Goal: Information Seeking & Learning: Learn about a topic

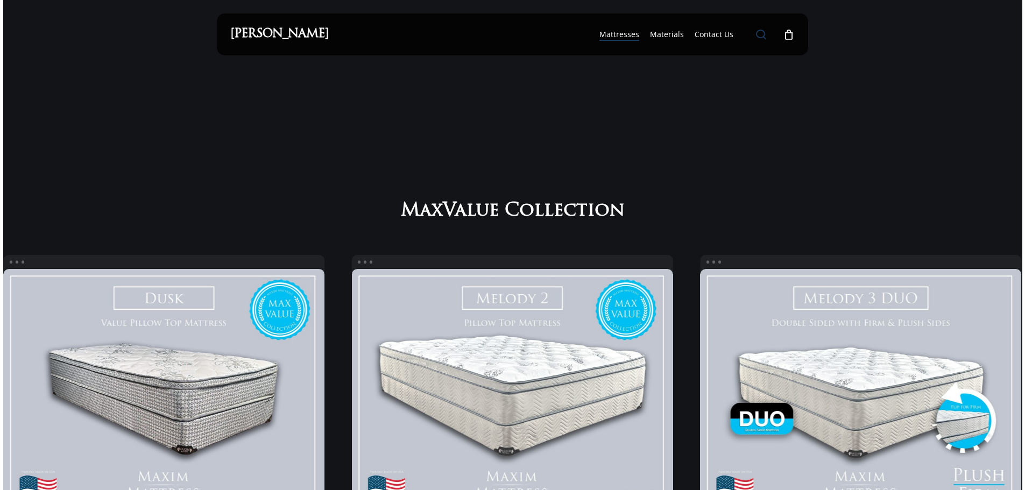
click at [761, 33] on span "Main Menu" at bounding box center [761, 34] width 11 height 11
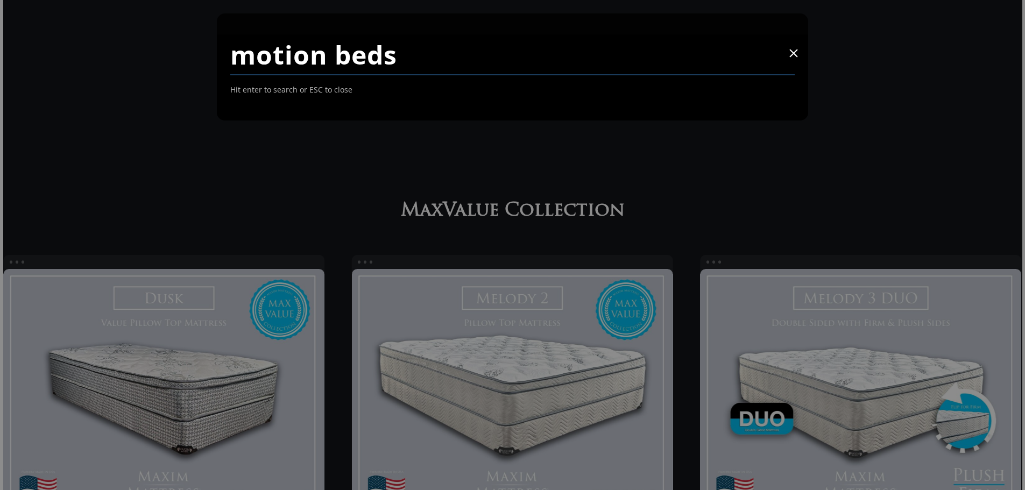
type input "motion beds"
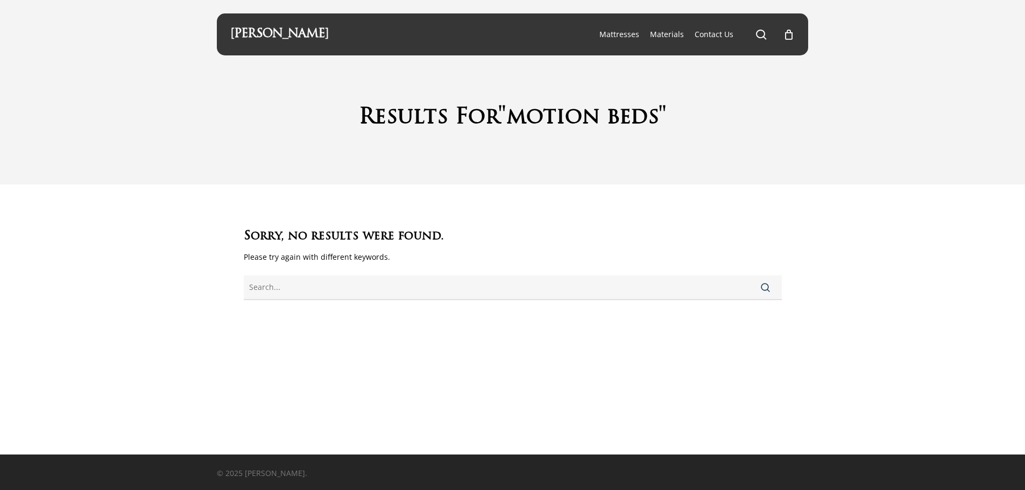
click at [460, 31] on div "Maxim Mattress search 0 Menu Mattresses The Windsor Mattress Glacier Silk Pro M…" at bounding box center [512, 34] width 565 height 42
click at [764, 31] on span "Main Menu" at bounding box center [761, 34] width 11 height 11
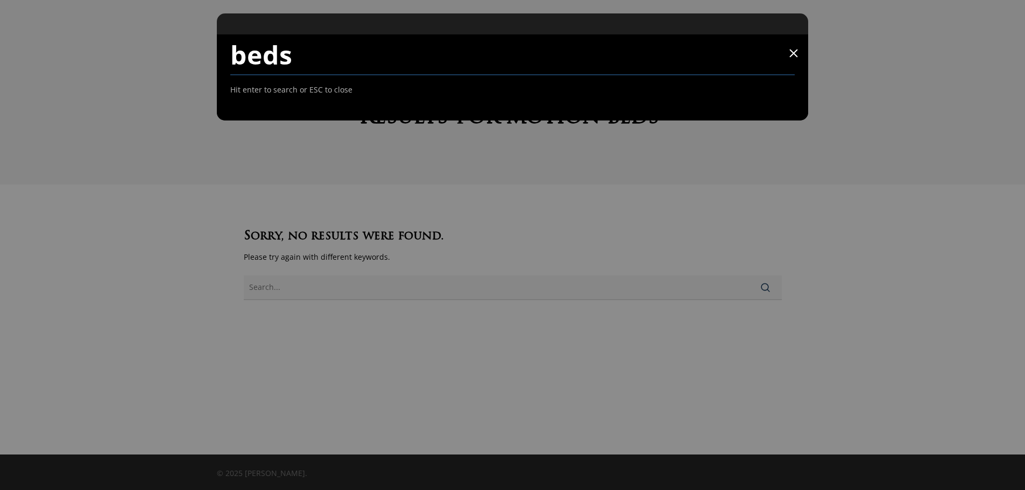
type input "beds"
